Goal: Information Seeking & Learning: Learn about a topic

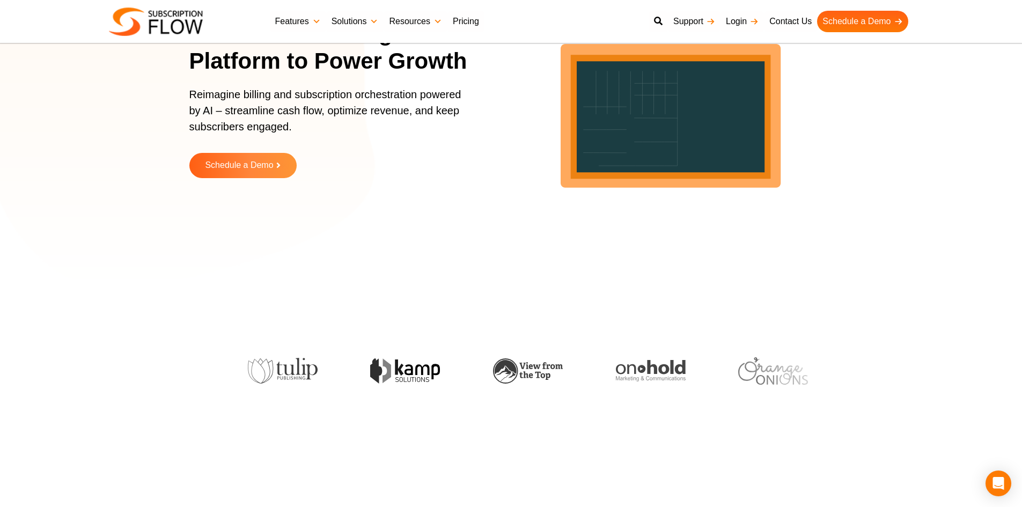
scroll to position [268, 0]
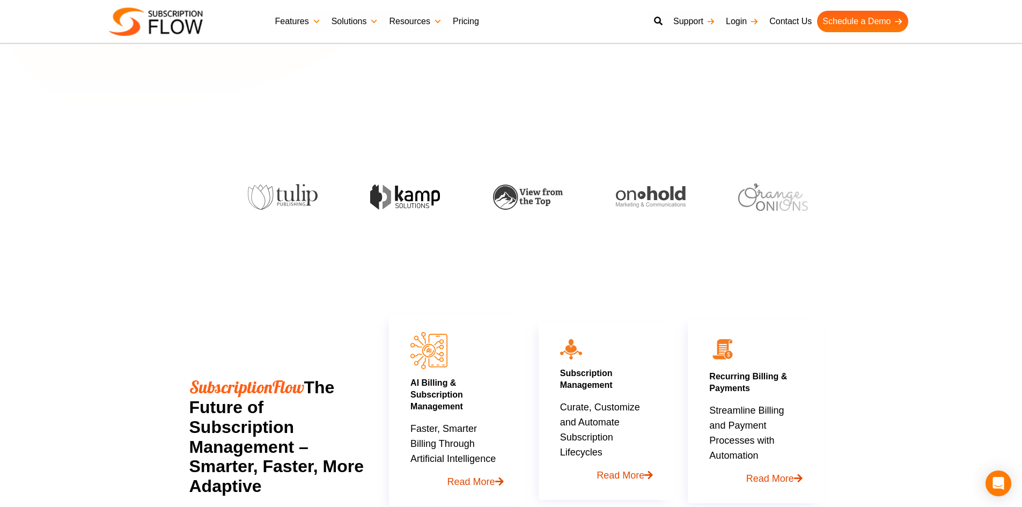
click at [476, 22] on link "Pricing" at bounding box center [465, 21] width 37 height 21
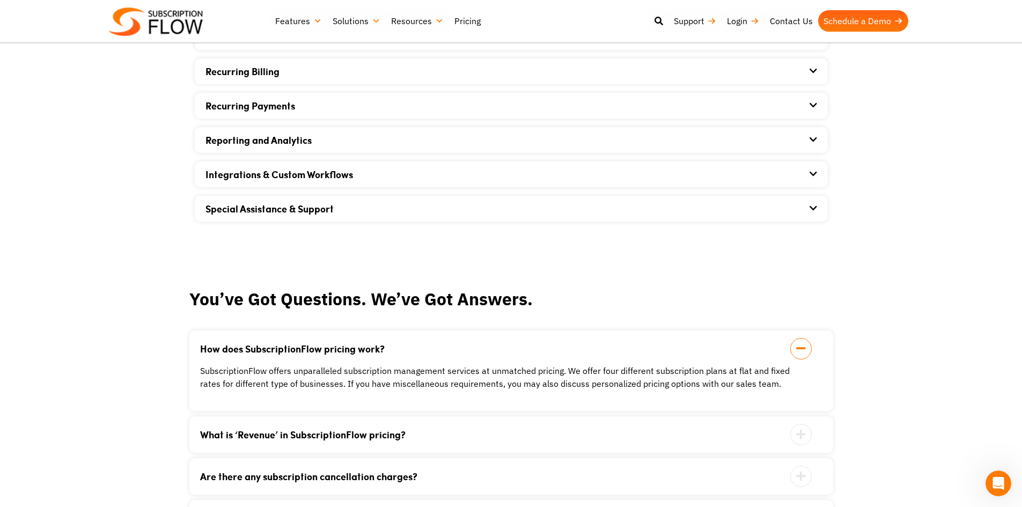
scroll to position [805, 0]
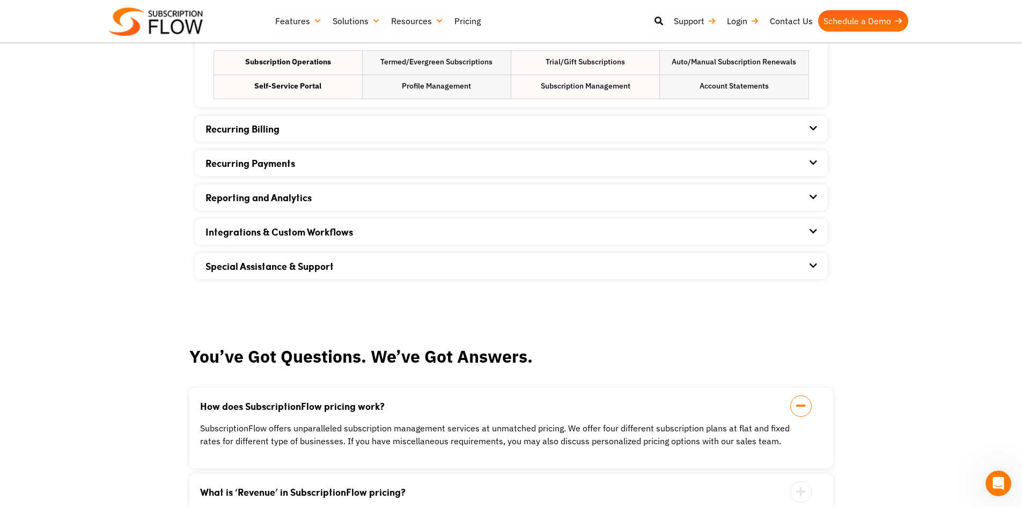
click at [317, 123] on div "Recurring Billing" at bounding box center [511, 129] width 612 height 26
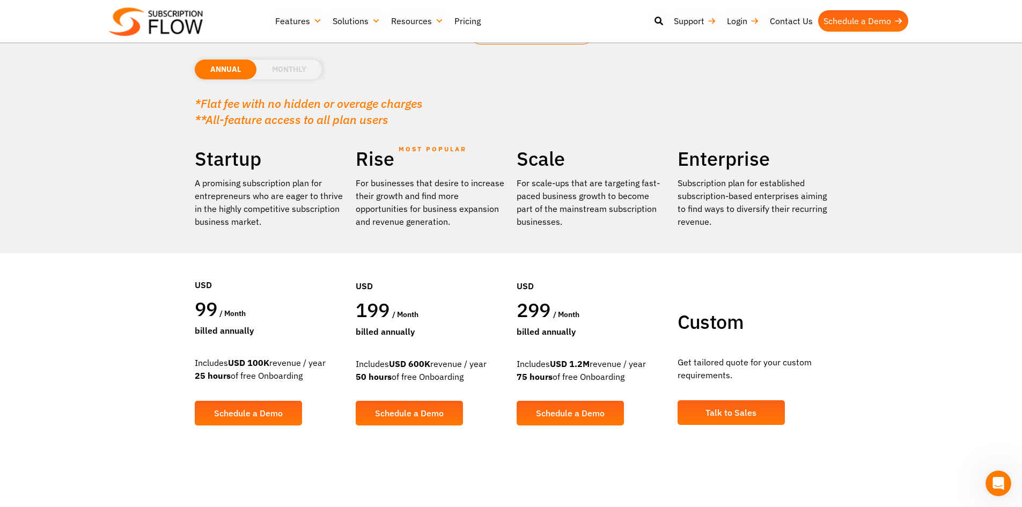
scroll to position [0, 0]
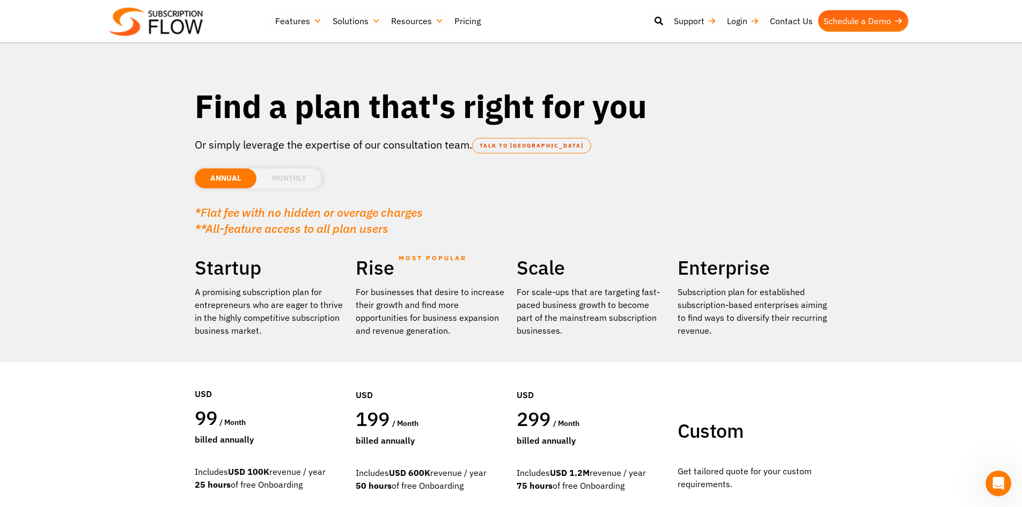
click at [273, 180] on li "MONTHLY" at bounding box center [288, 178] width 65 height 20
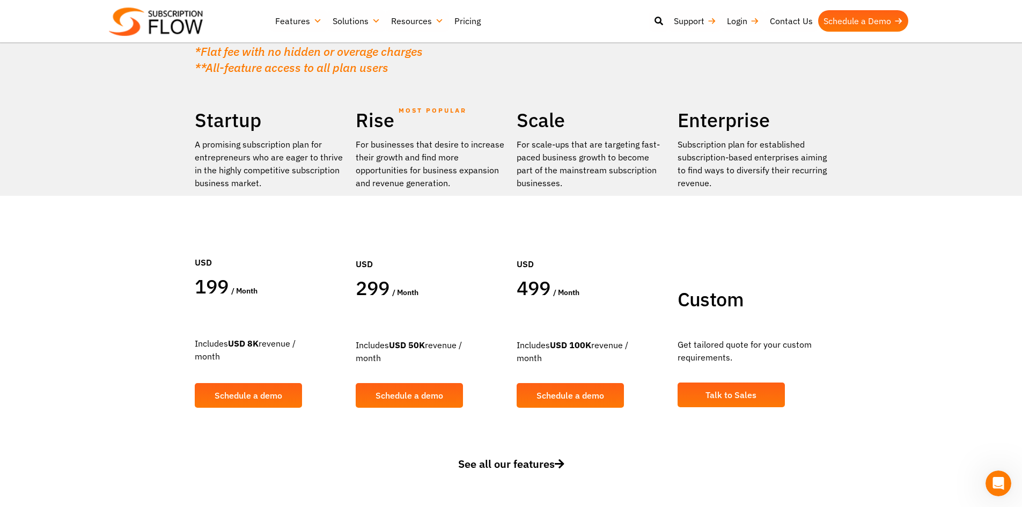
scroll to position [107, 0]
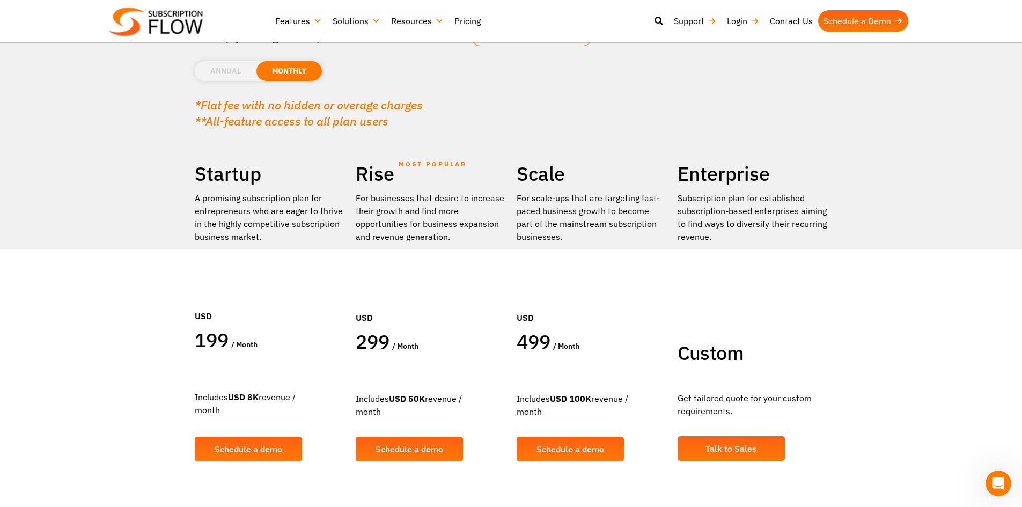
click at [233, 65] on li "ANNUAL" at bounding box center [226, 71] width 62 height 20
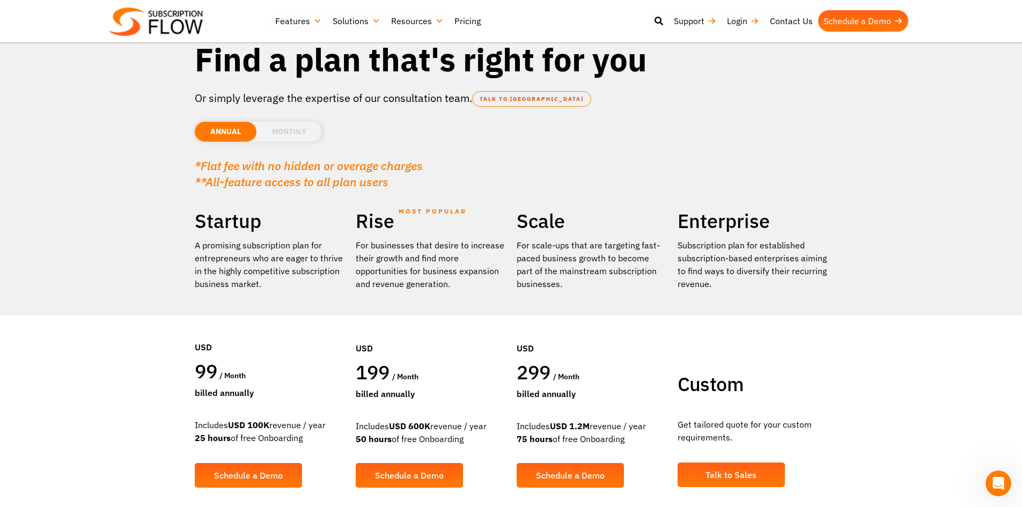
scroll to position [0, 0]
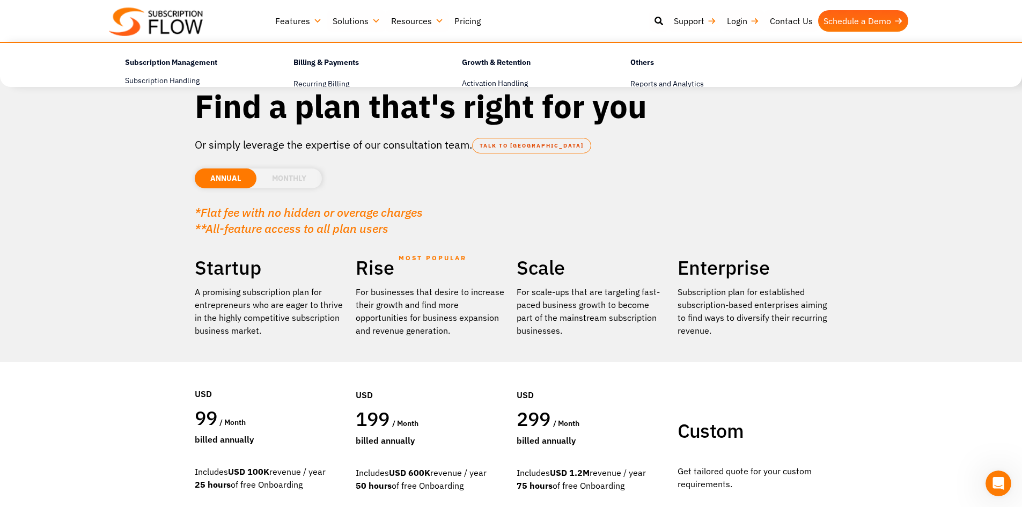
click at [539, 290] on div "For scale-ups that are targeting fast-paced business growth to become part of t…" at bounding box center [592, 311] width 150 height 52
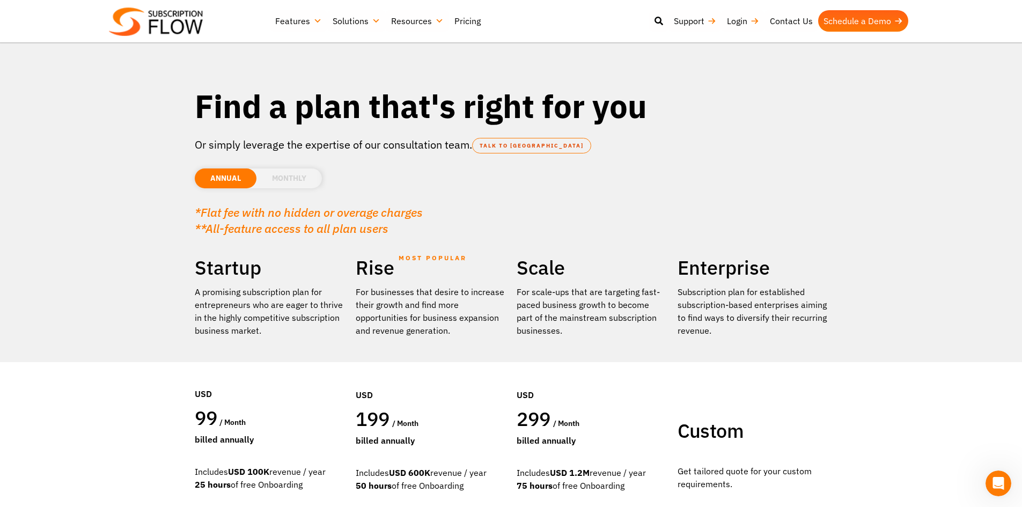
click at [497, 137] on p "Or simply leverage the expertise of our consultation team. TALK TO US" at bounding box center [511, 145] width 633 height 16
click at [513, 148] on link "TALK TO [GEOGRAPHIC_DATA]" at bounding box center [531, 146] width 119 height 16
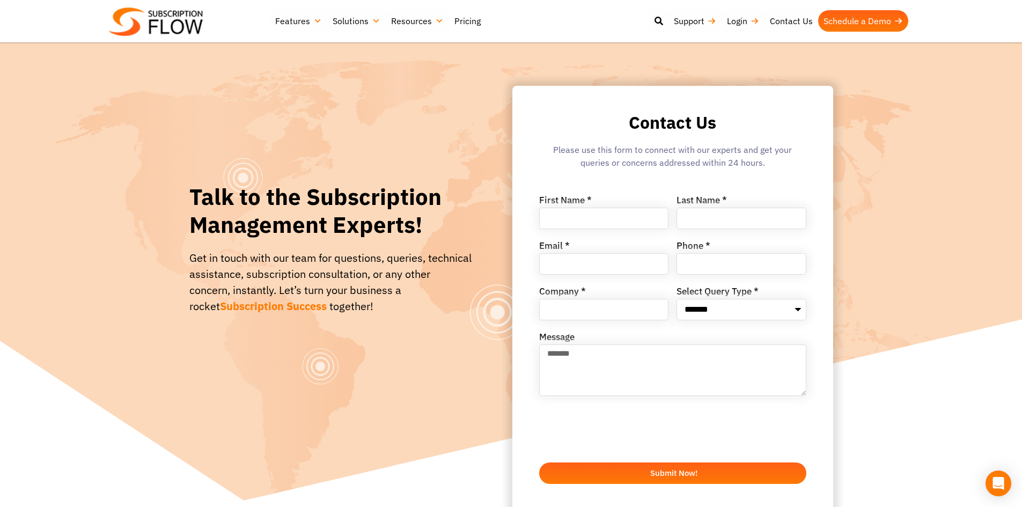
click at [462, 20] on link "Pricing" at bounding box center [467, 20] width 37 height 21
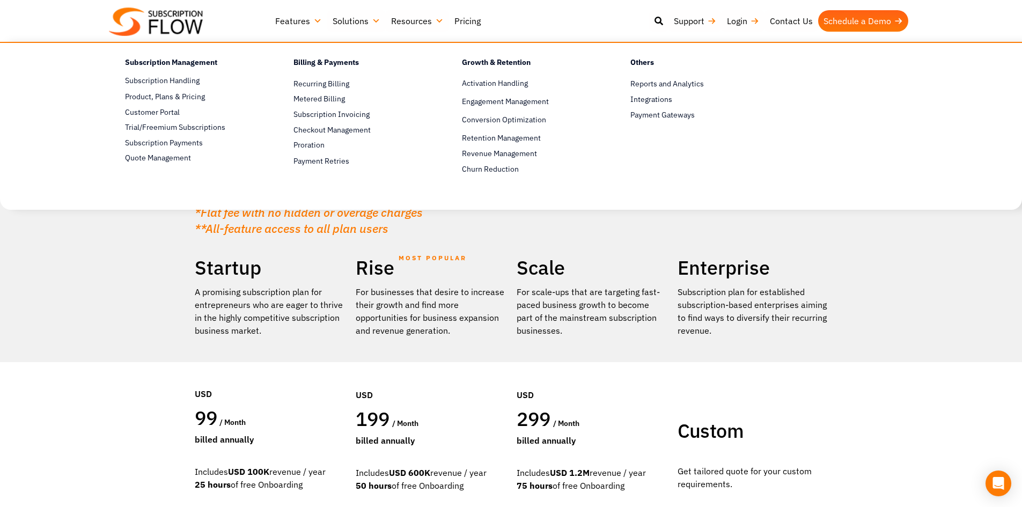
click at [297, 22] on link "Features" at bounding box center [298, 20] width 57 height 21
click at [181, 82] on link "Subscription Handling" at bounding box center [190, 81] width 131 height 13
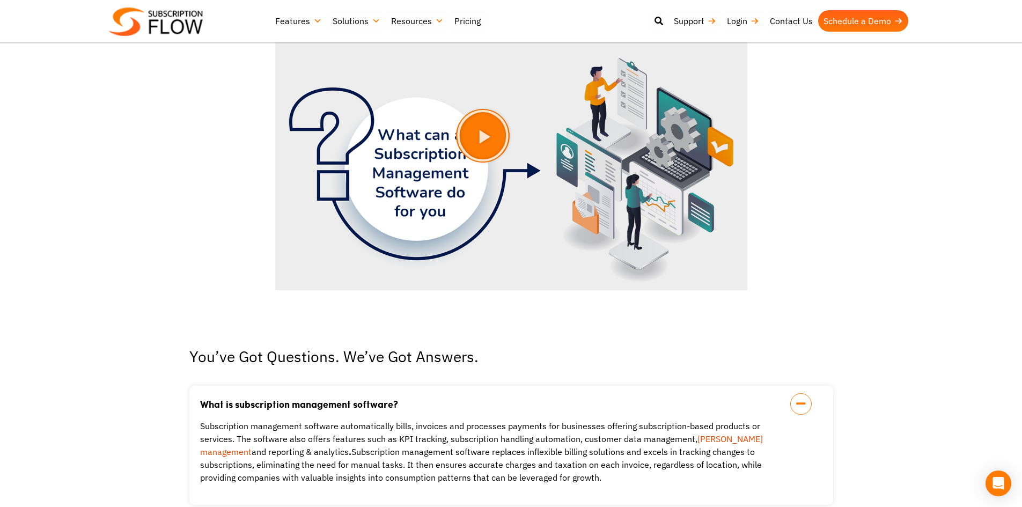
scroll to position [2092, 0]
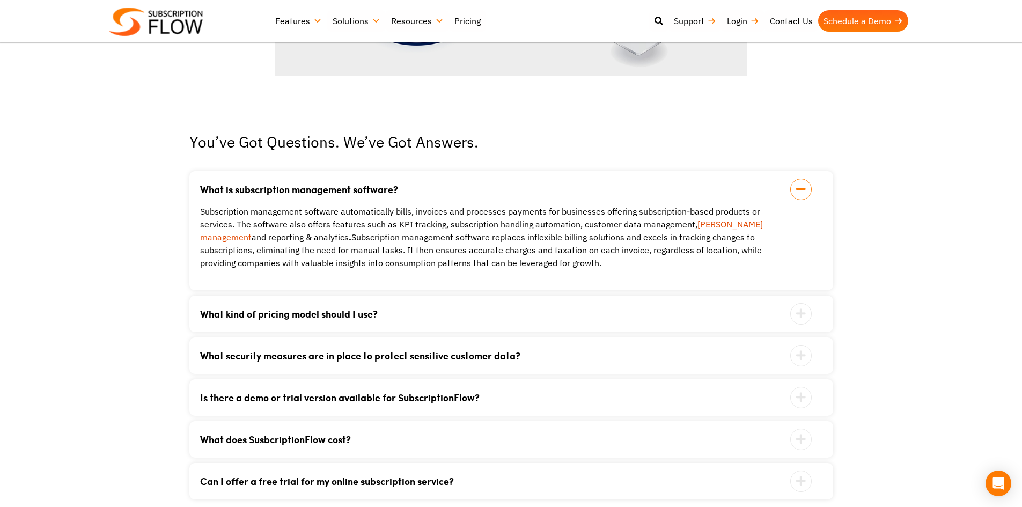
click at [455, 322] on div "What kind of pricing model should I use? Your ideal pricing model is dependent …" at bounding box center [511, 314] width 644 height 36
click at [579, 319] on div "What kind of pricing model should I use? Your ideal pricing model is dependent …" at bounding box center [511, 314] width 644 height 36
click at [795, 312] on icon at bounding box center [800, 313] width 21 height 21
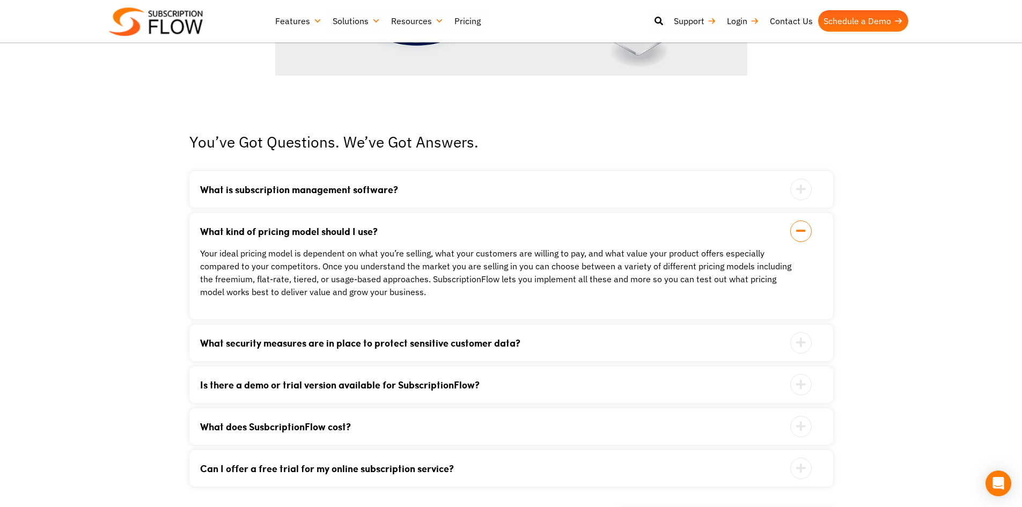
click at [806, 343] on icon at bounding box center [800, 342] width 21 height 21
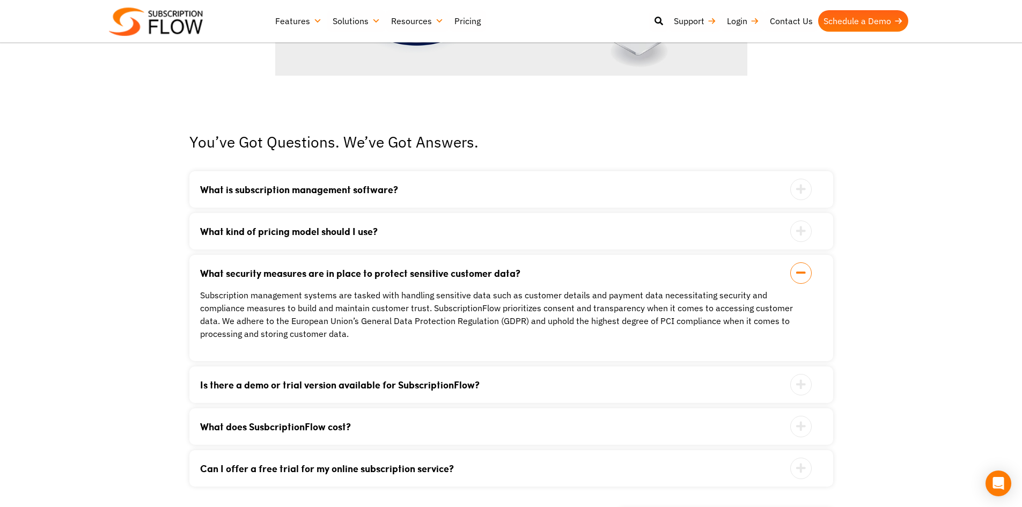
click at [800, 369] on div "Is there a demo or trial version available for SubscriptionFlow? SubscriptionFl…" at bounding box center [511, 384] width 644 height 36
click at [799, 381] on icon at bounding box center [800, 384] width 21 height 21
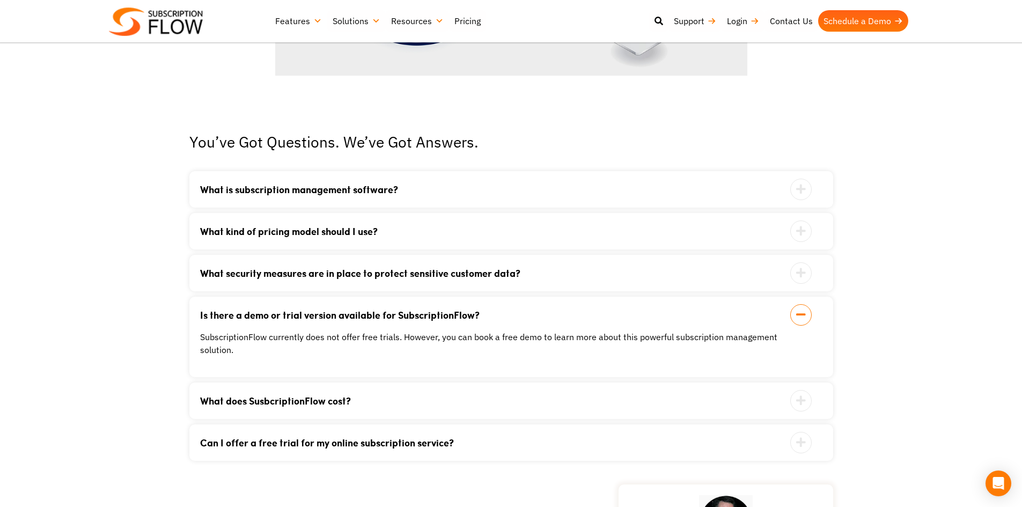
click at [806, 410] on span at bounding box center [811, 400] width 43 height 21
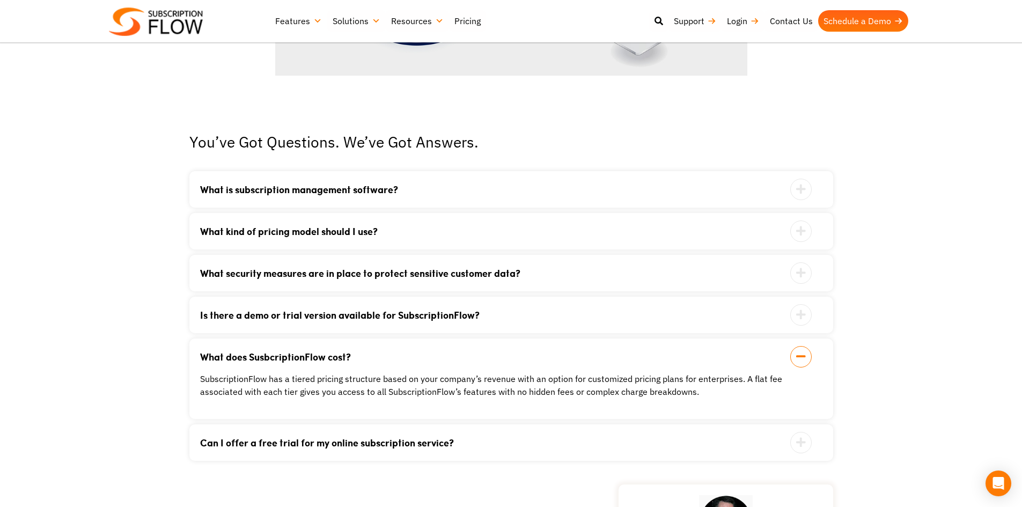
click at [810, 443] on icon at bounding box center [800, 442] width 21 height 21
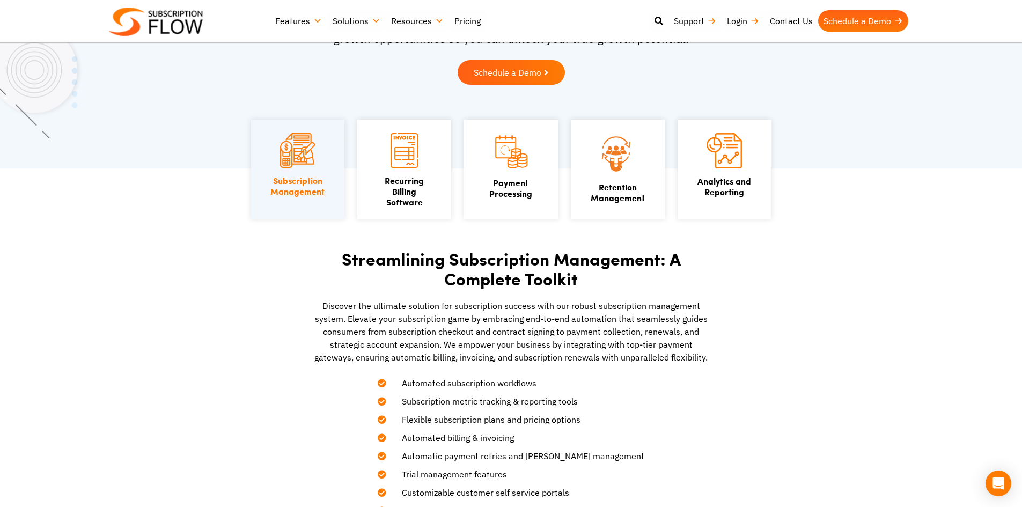
scroll to position [0, 0]
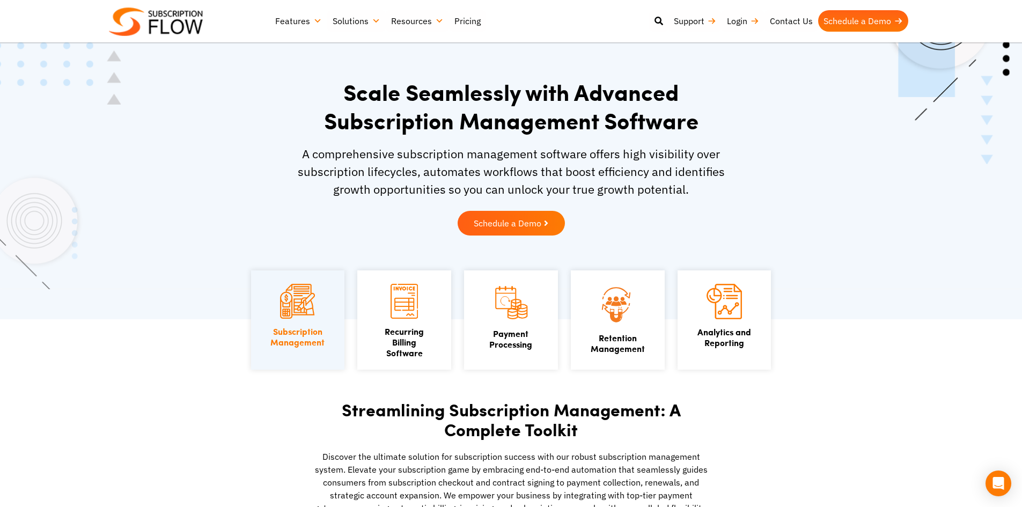
click at [190, 29] on img at bounding box center [156, 22] width 94 height 28
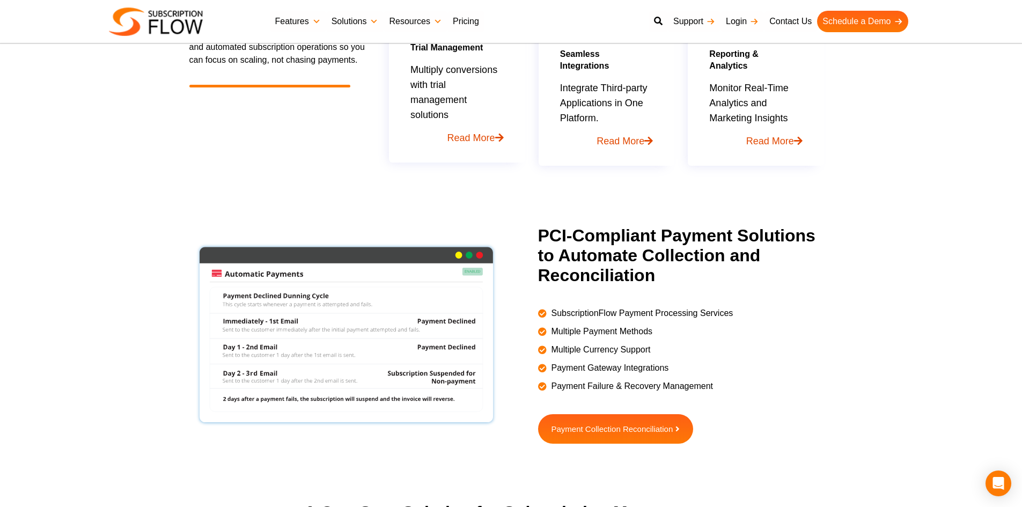
scroll to position [912, 0]
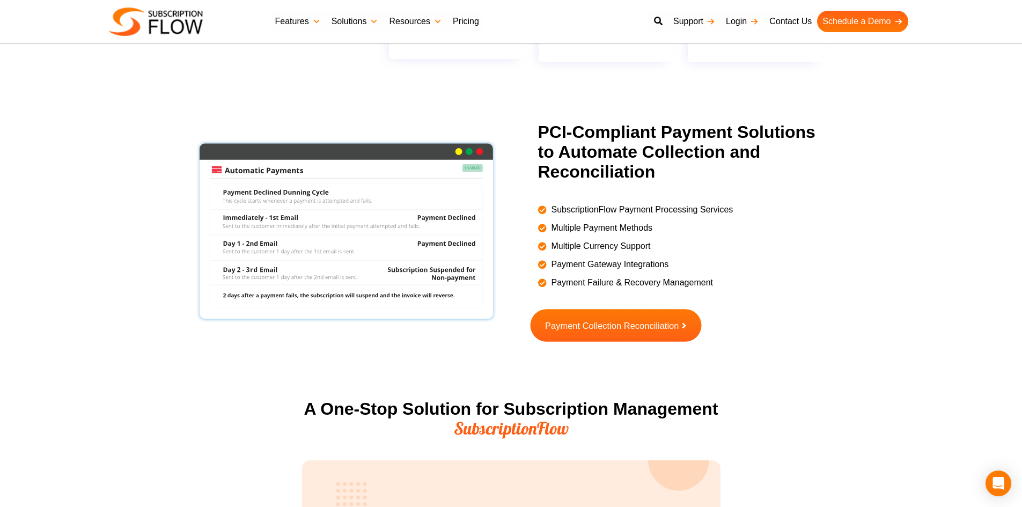
click at [627, 332] on link "Payment Collection Reconciliation" at bounding box center [615, 325] width 171 height 33
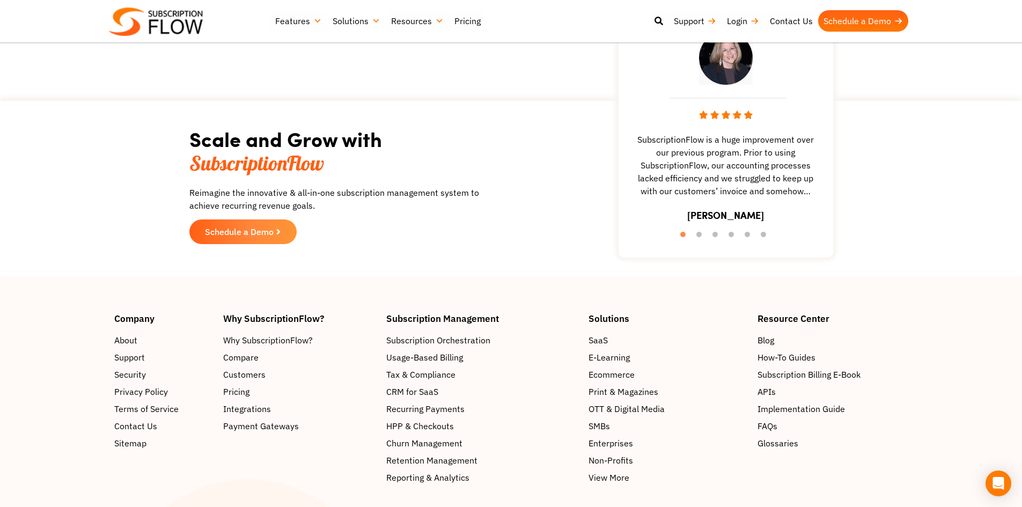
scroll to position [1663, 0]
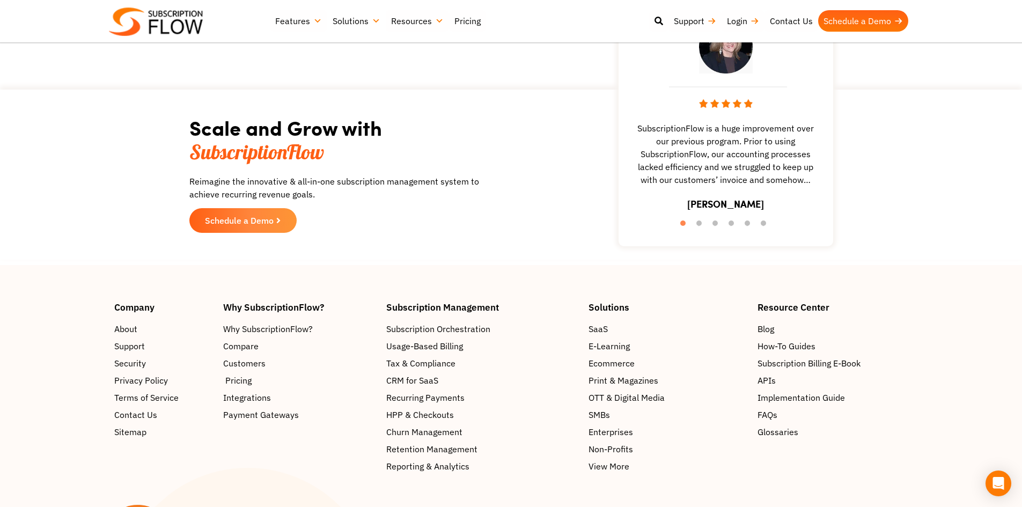
click at [244, 374] on span "Pricing" at bounding box center [238, 380] width 26 height 13
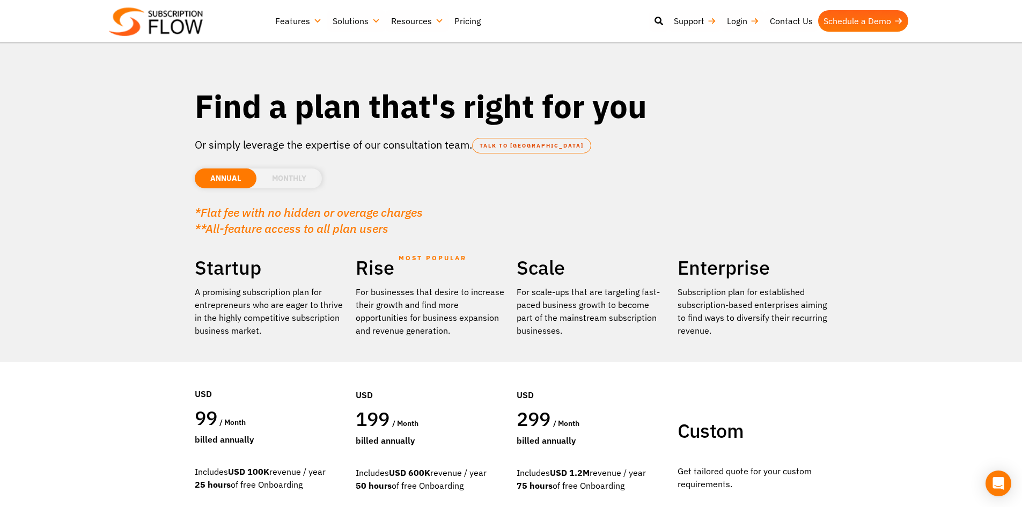
click at [303, 20] on link "Features" at bounding box center [298, 20] width 57 height 21
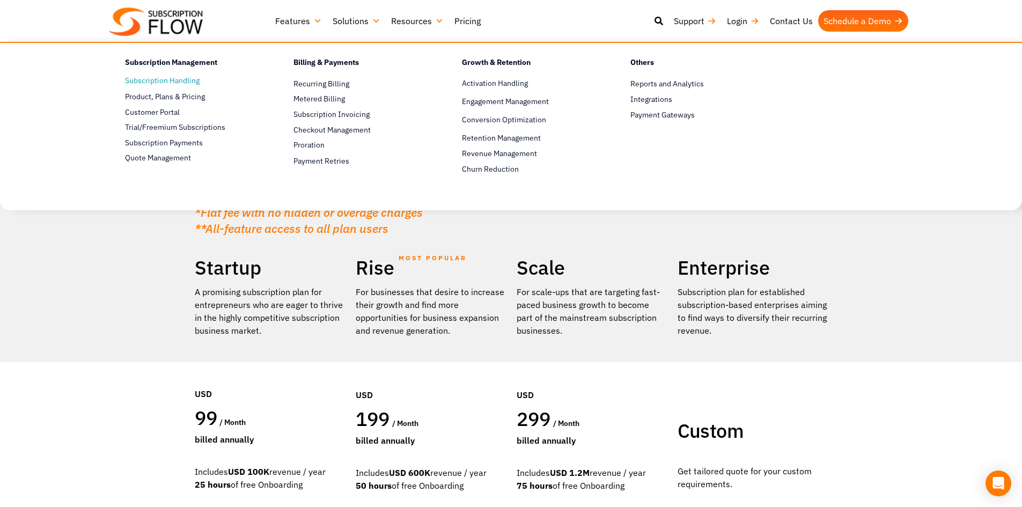
click at [186, 81] on link "Subscription Handling" at bounding box center [190, 81] width 131 height 13
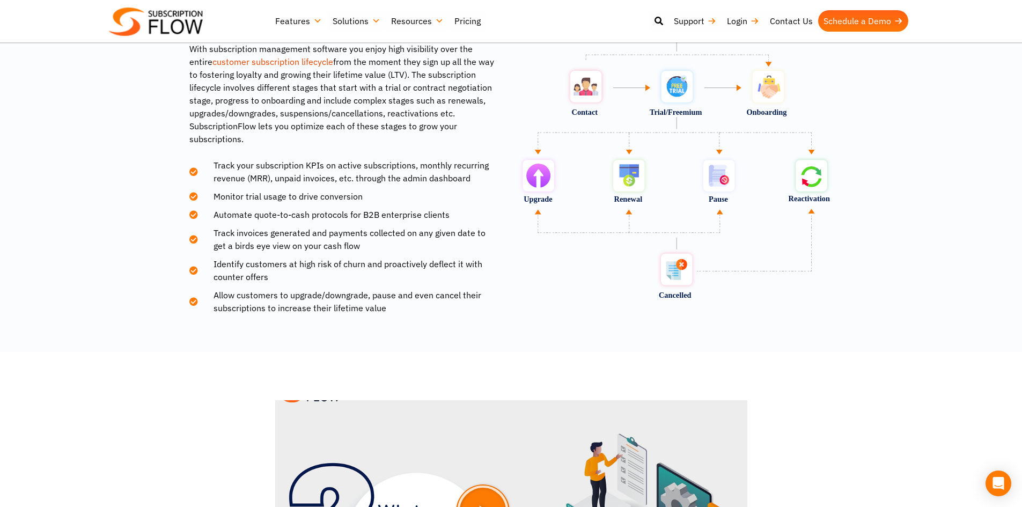
scroll to position [1556, 0]
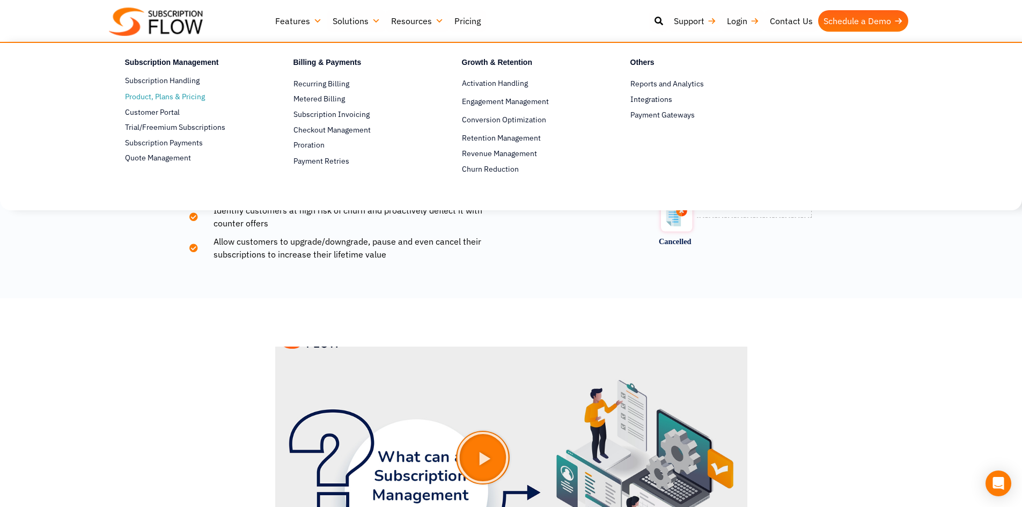
click at [185, 101] on span "Product, Plans & Pricing" at bounding box center [165, 96] width 80 height 11
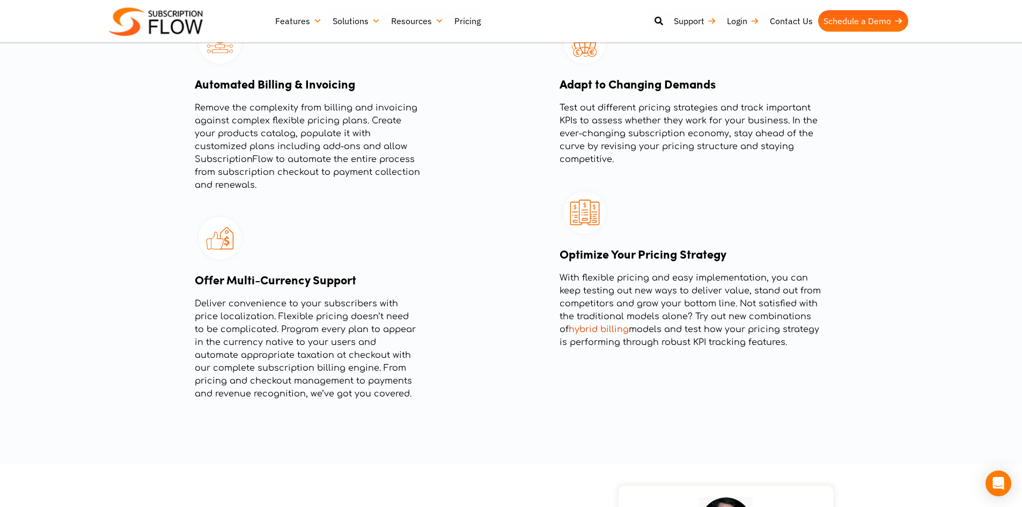
scroll to position [1556, 0]
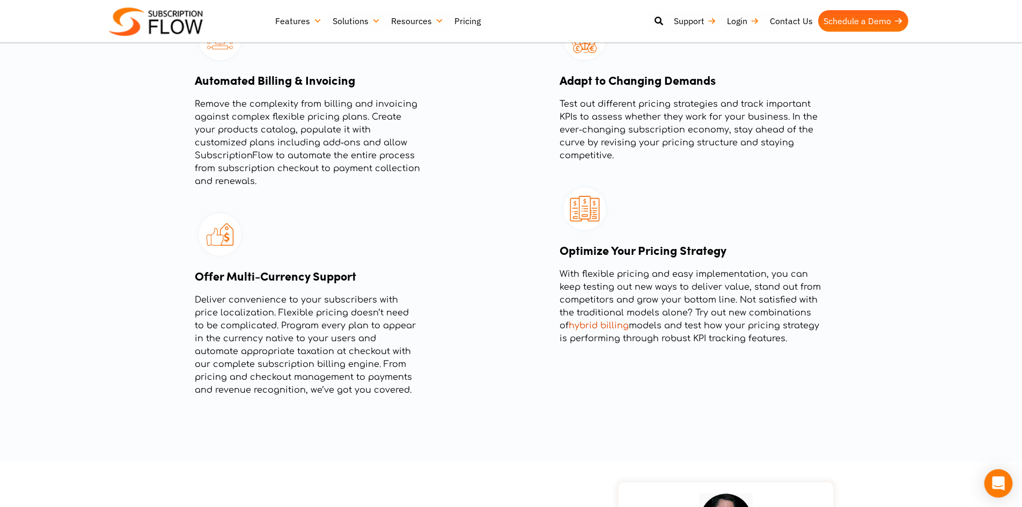
click at [993, 480] on icon "Open Intercom Messenger" at bounding box center [999, 483] width 14 height 14
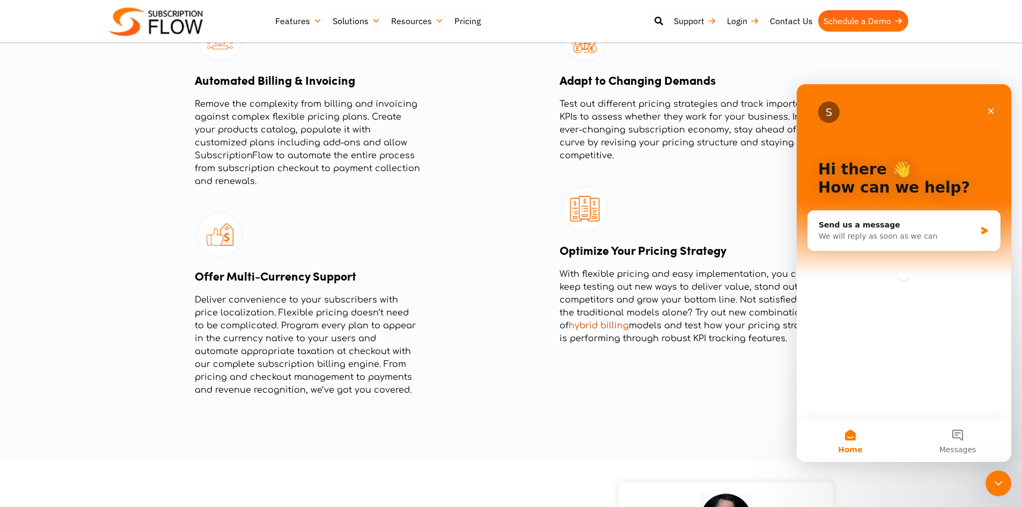
scroll to position [0, 0]
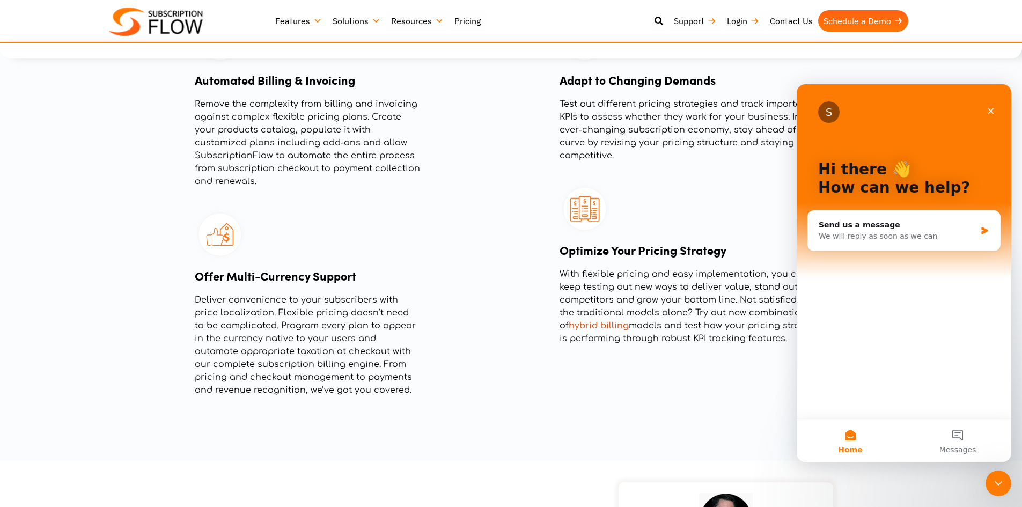
click at [357, 22] on link "Solutions" at bounding box center [356, 20] width 58 height 21
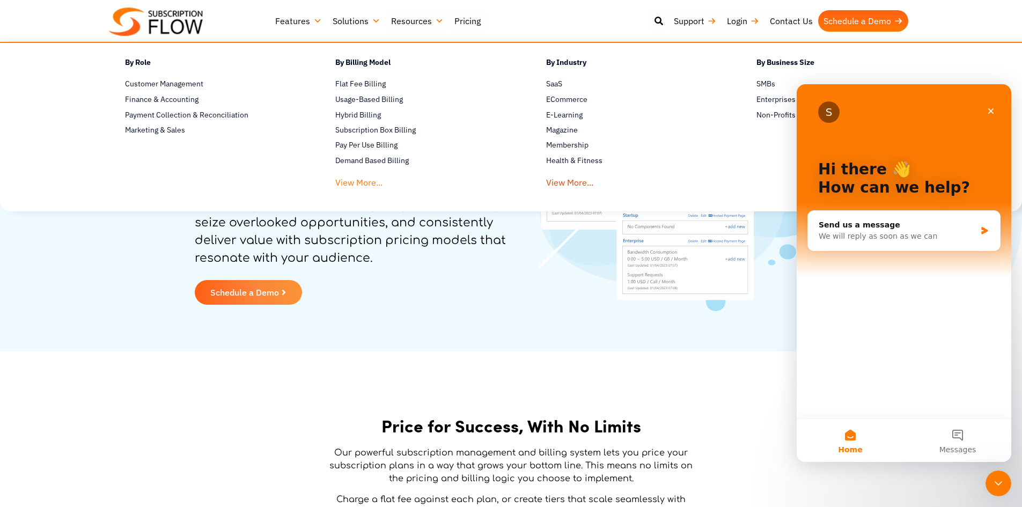
click at [367, 187] on link "View More..." at bounding box center [358, 180] width 47 height 20
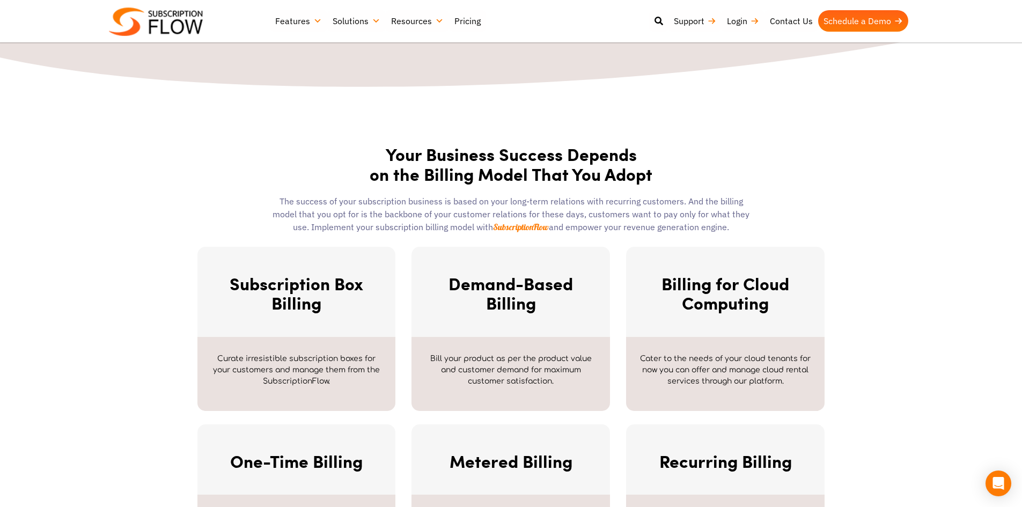
scroll to position [322, 0]
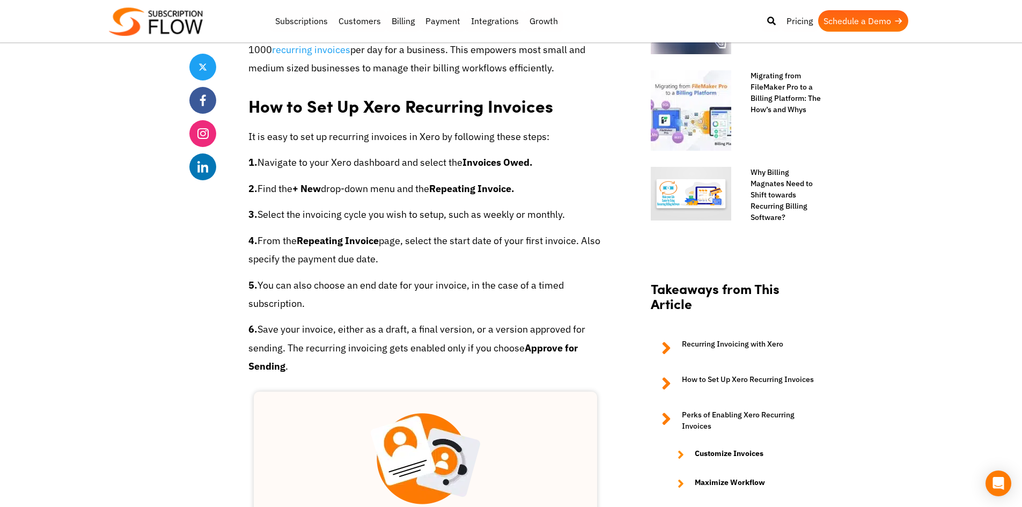
scroll to position [805, 0]
drag, startPoint x: 480, startPoint y: 104, endPoint x: 444, endPoint y: 104, distance: 36.5
click at [444, 104] on h2 "How to Set Up Xero Recurring Invoices" at bounding box center [425, 103] width 354 height 34
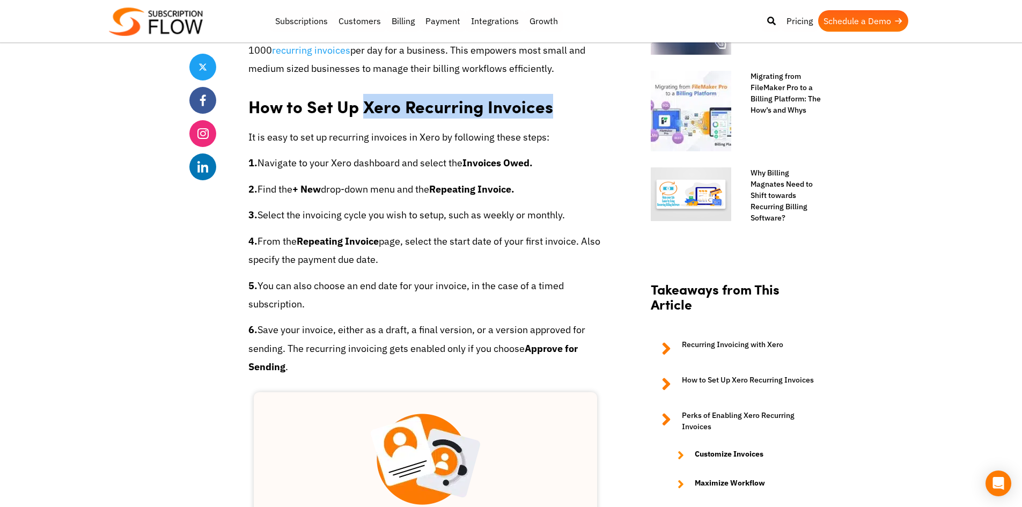
drag, startPoint x: 552, startPoint y: 107, endPoint x: 362, endPoint y: 113, distance: 190.6
click at [362, 113] on h2 "How to Set Up Xero Recurring Invoices" at bounding box center [425, 103] width 354 height 34
copy h2 "Xero Recurring Invoices"
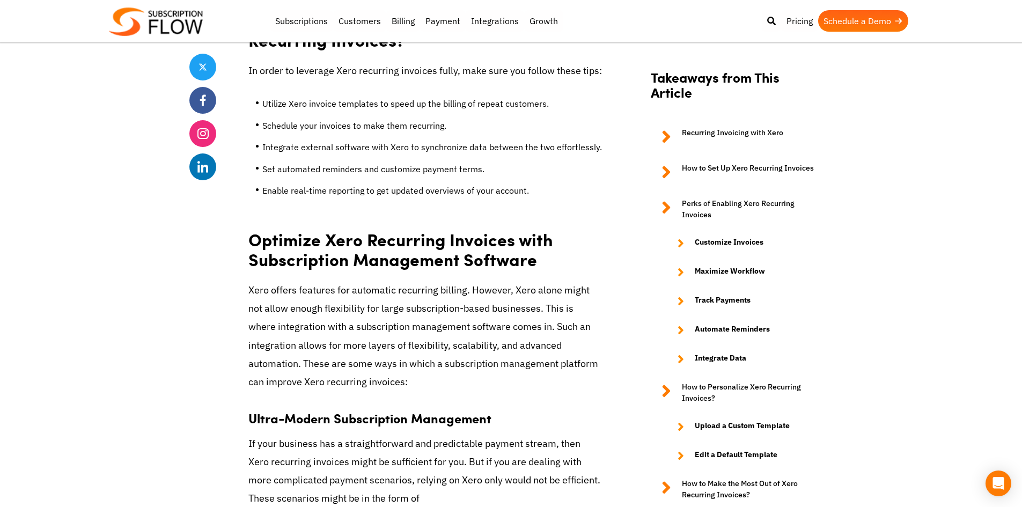
scroll to position [3273, 0]
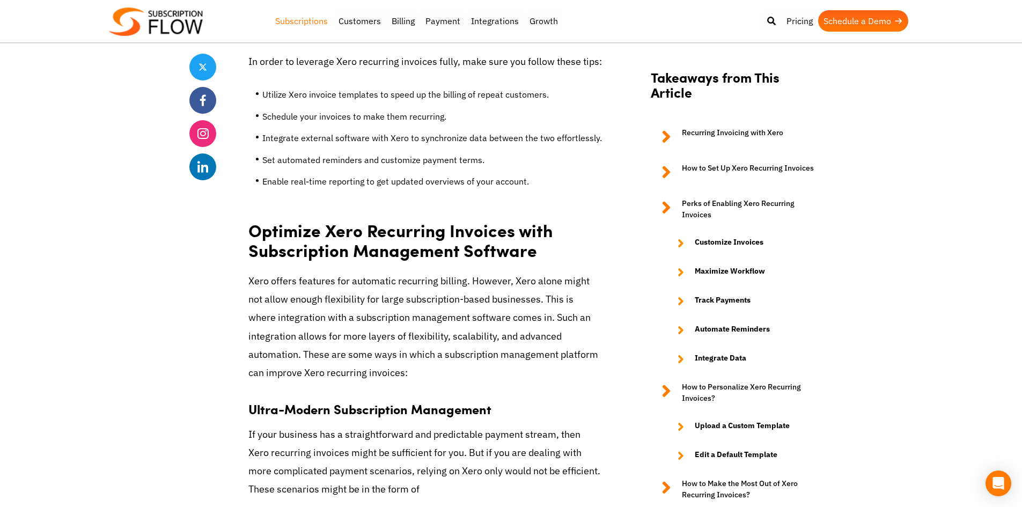
click at [277, 20] on link "Subscriptions" at bounding box center [301, 20] width 63 height 21
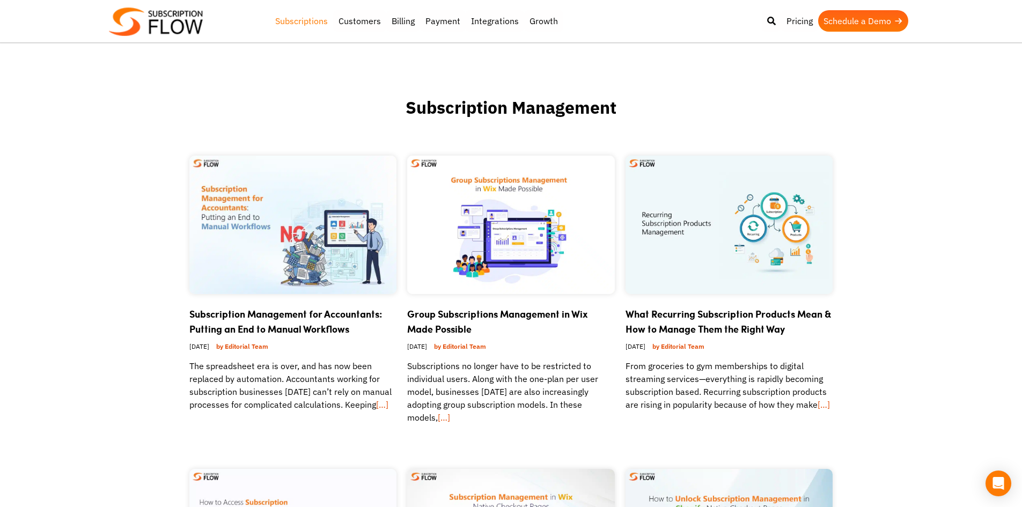
click at [179, 14] on img at bounding box center [156, 22] width 94 height 28
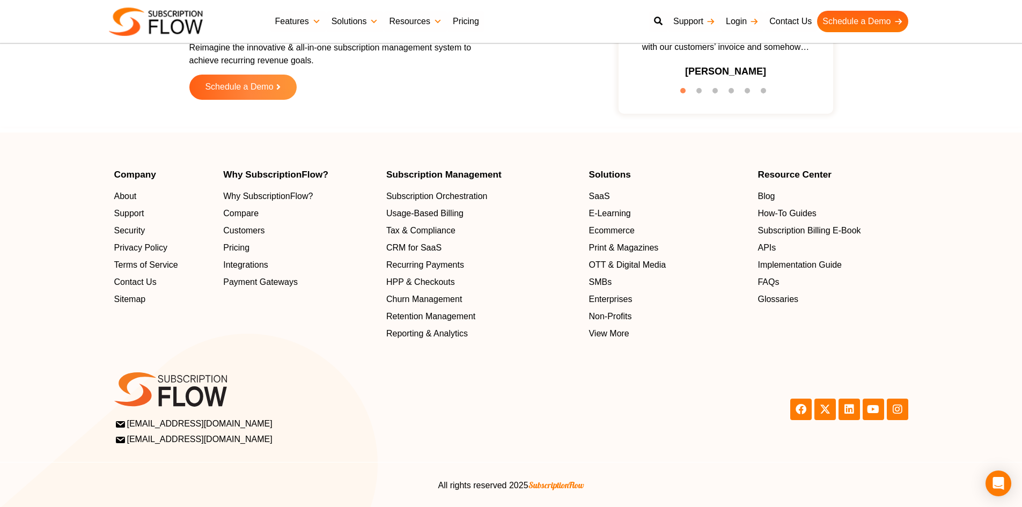
scroll to position [3416, 0]
click at [281, 286] on span "Payment Gateways" at bounding box center [262, 281] width 75 height 13
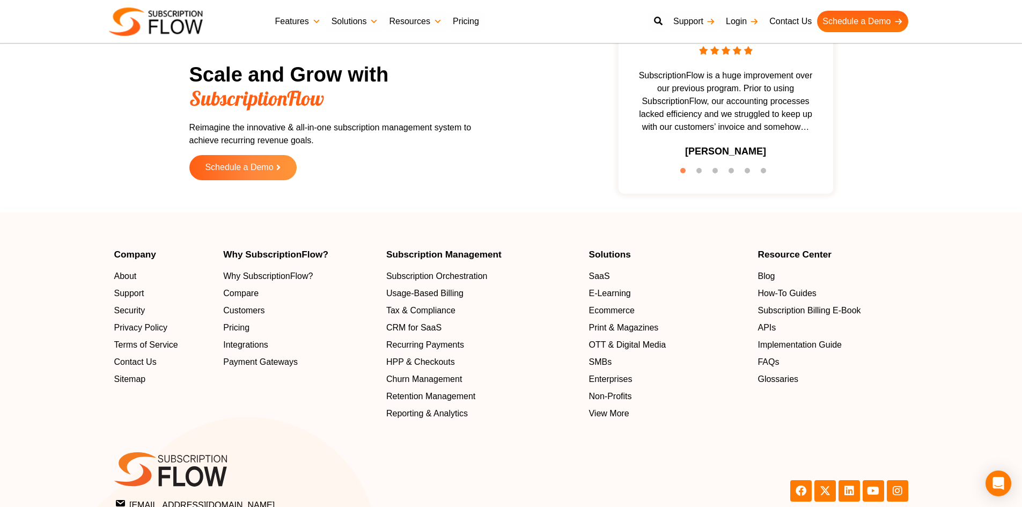
scroll to position [2141, 0]
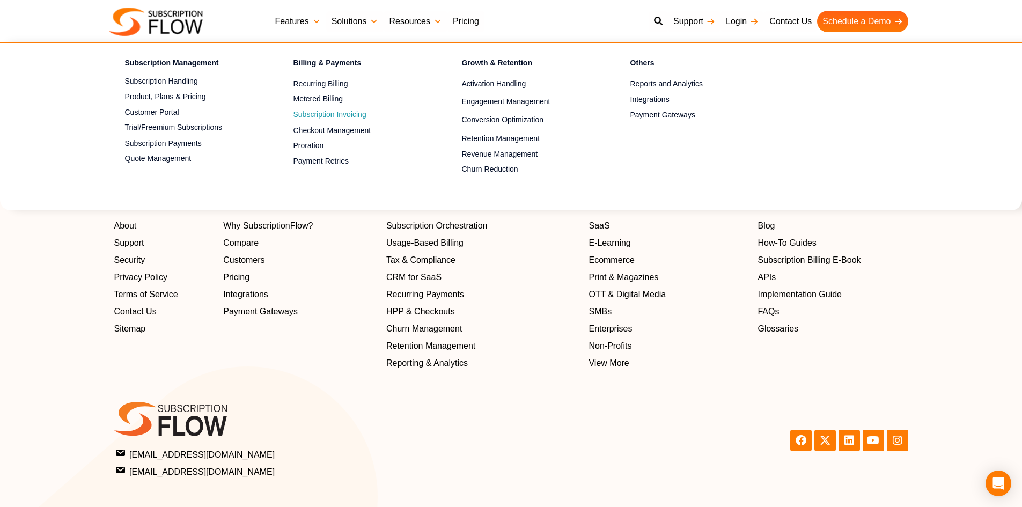
click at [327, 116] on link "Subscription Invoicing" at bounding box center [358, 114] width 131 height 13
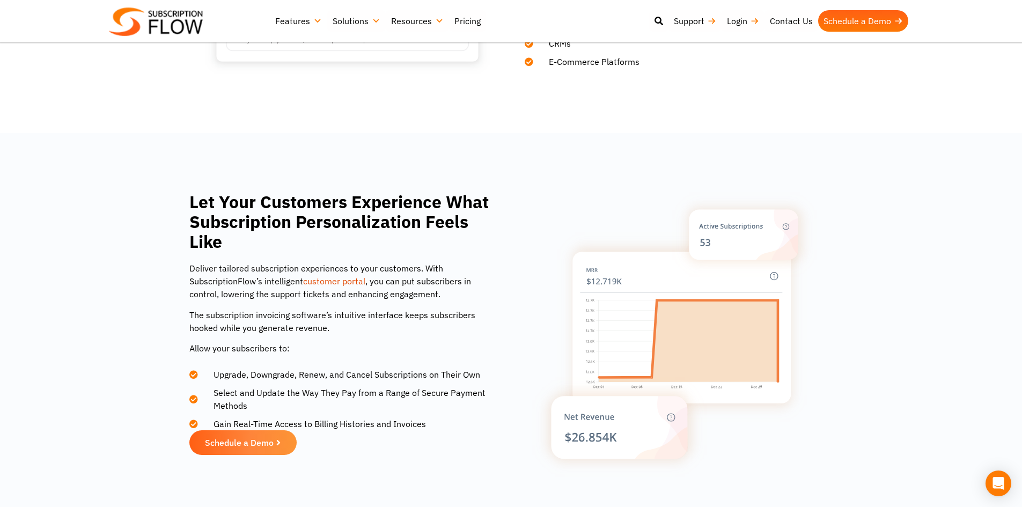
scroll to position [1127, 0]
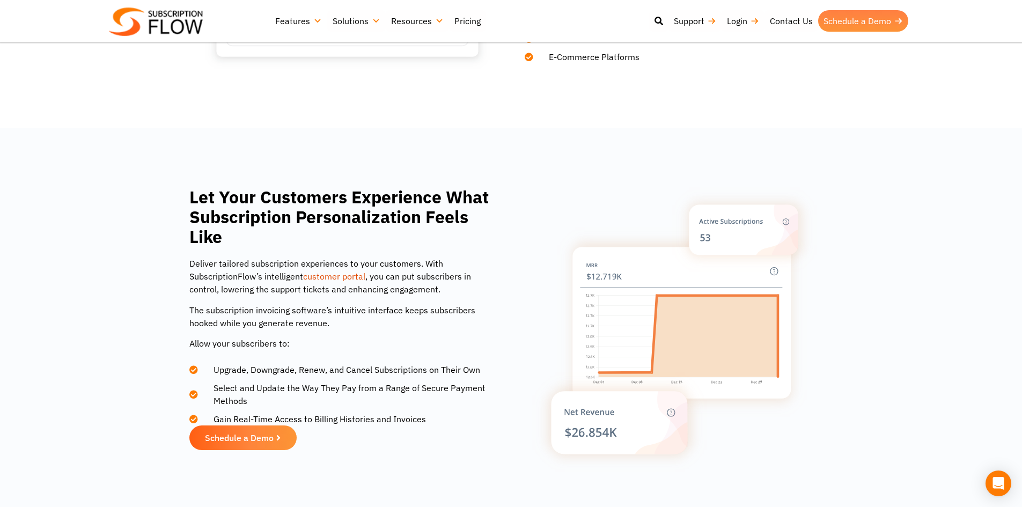
click at [856, 27] on link "Schedule a Demo" at bounding box center [863, 20] width 90 height 21
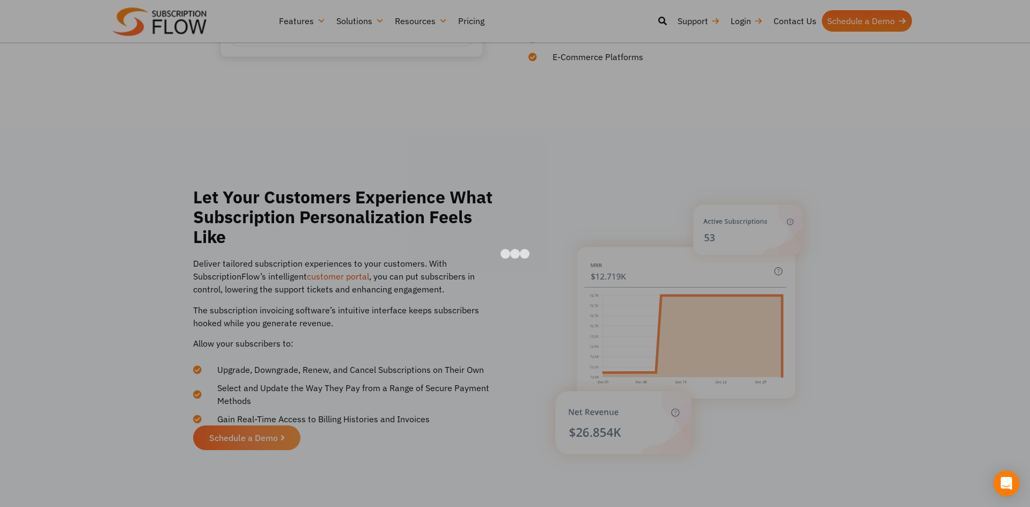
click at [826, 104] on div at bounding box center [515, 253] width 1030 height 507
